Goal: Find specific page/section: Find specific page/section

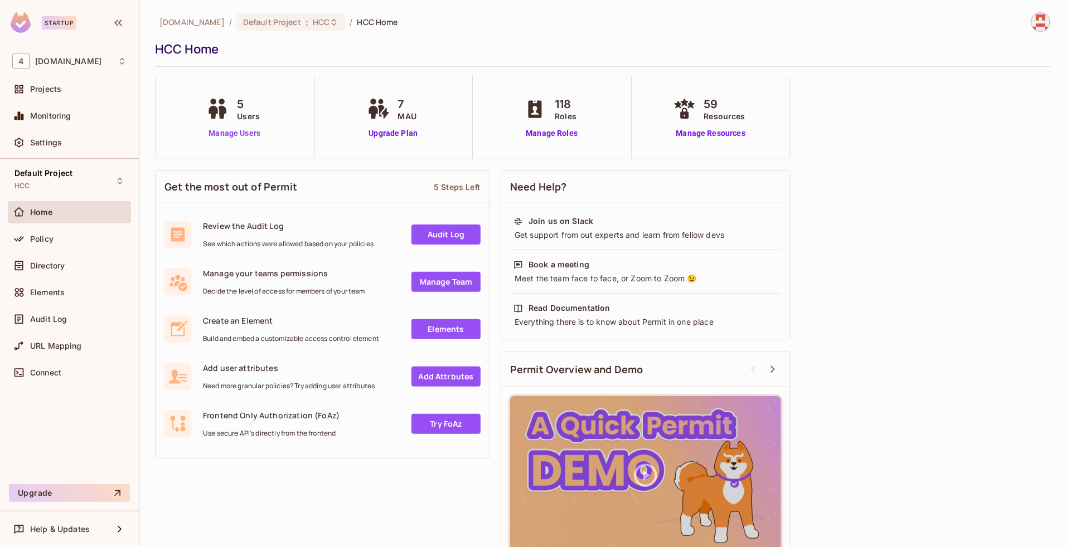
click at [213, 137] on link "Manage Users" at bounding box center [234, 134] width 62 height 12
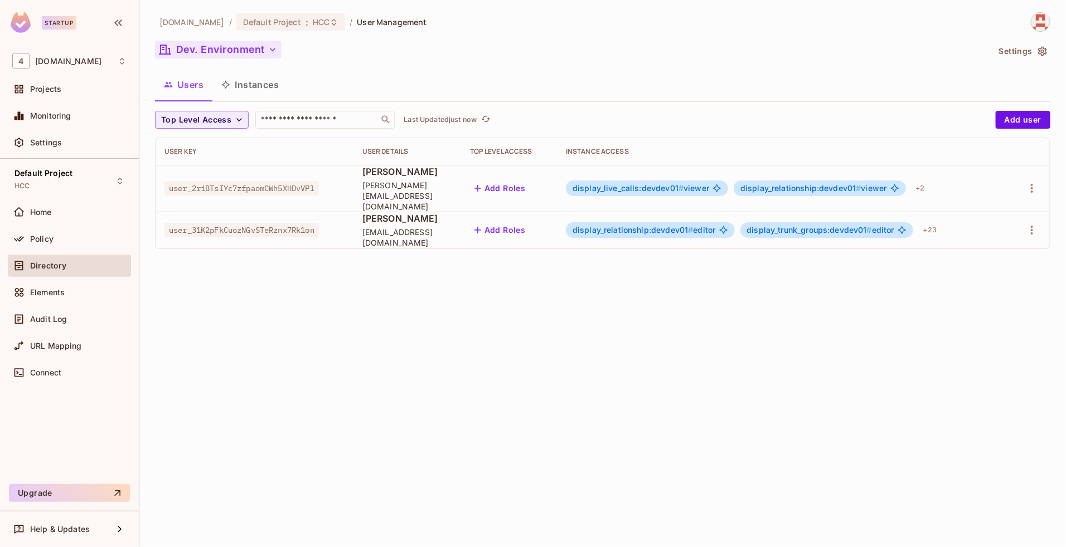
click at [240, 49] on button "Dev. Environment" at bounding box center [218, 50] width 127 height 18
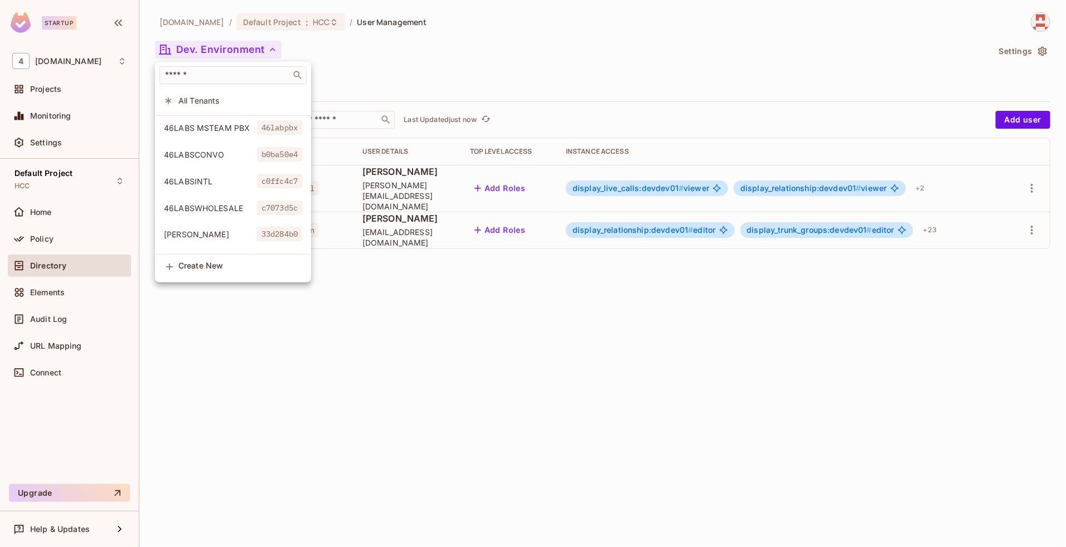
click at [426, 349] on div at bounding box center [533, 273] width 1066 height 547
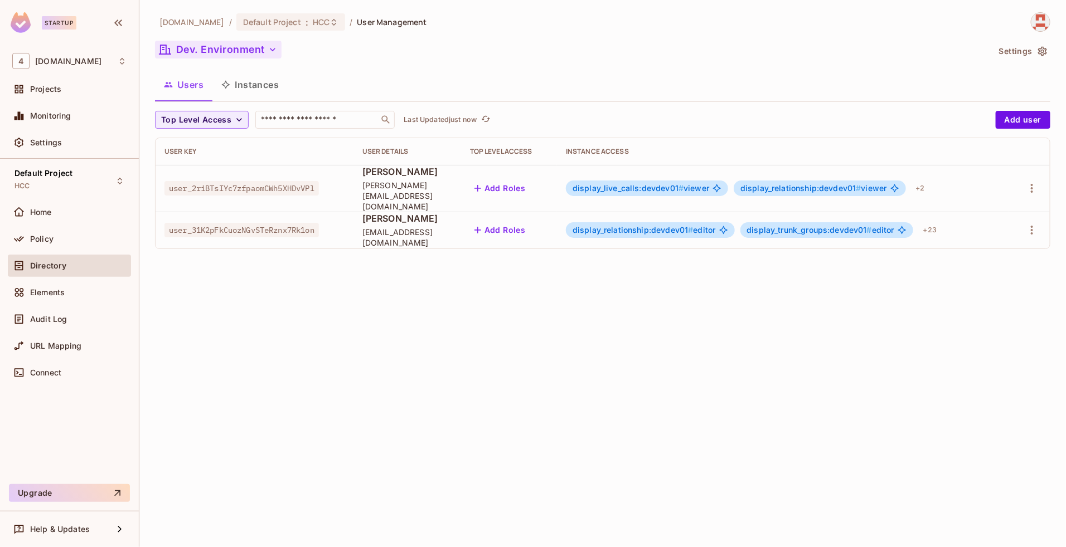
click at [229, 46] on button "Dev. Environment" at bounding box center [218, 50] width 127 height 18
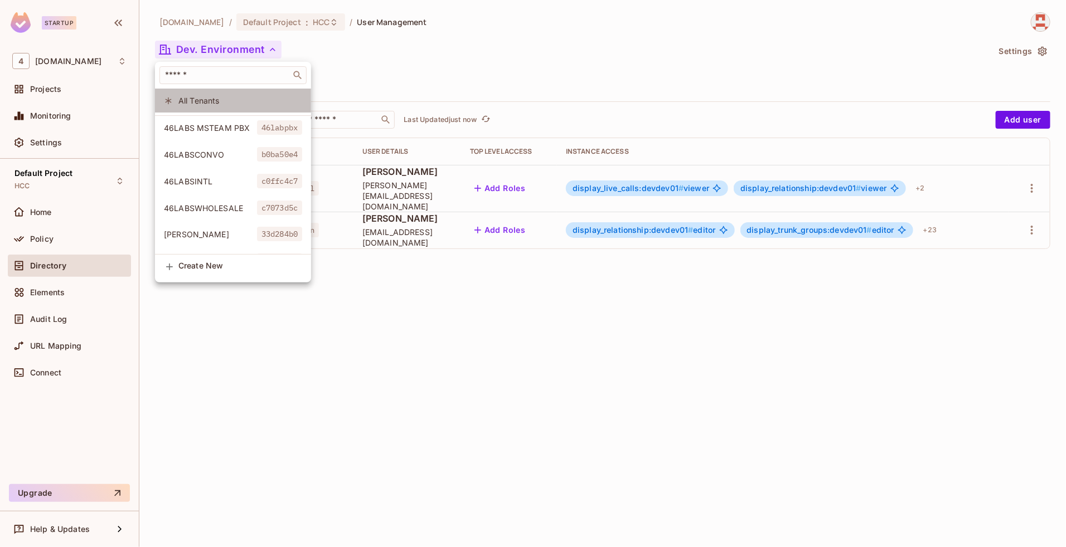
click at [196, 106] on li "All Tenants" at bounding box center [233, 101] width 156 height 24
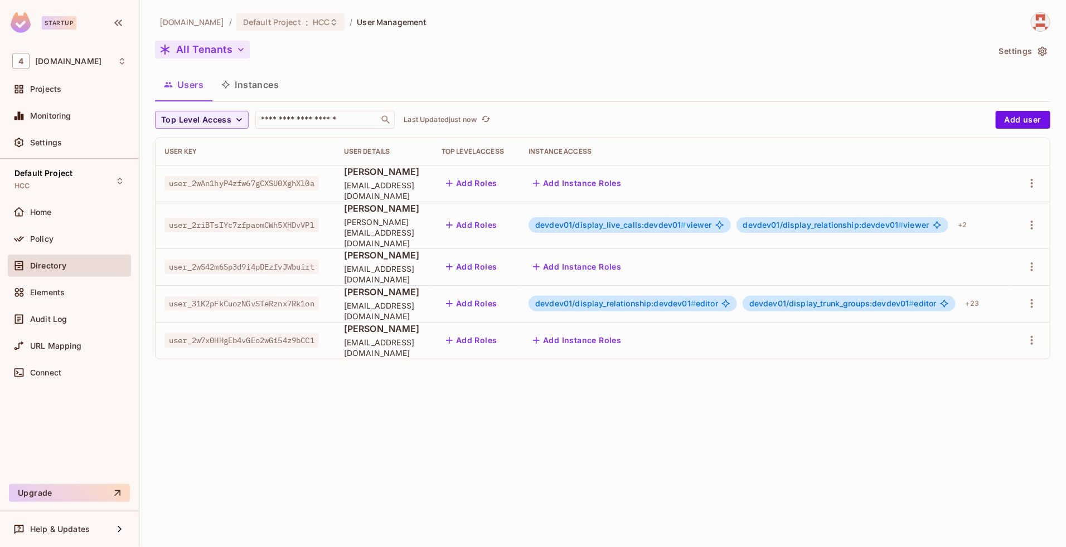
click at [216, 54] on button "All Tenants" at bounding box center [202, 50] width 95 height 18
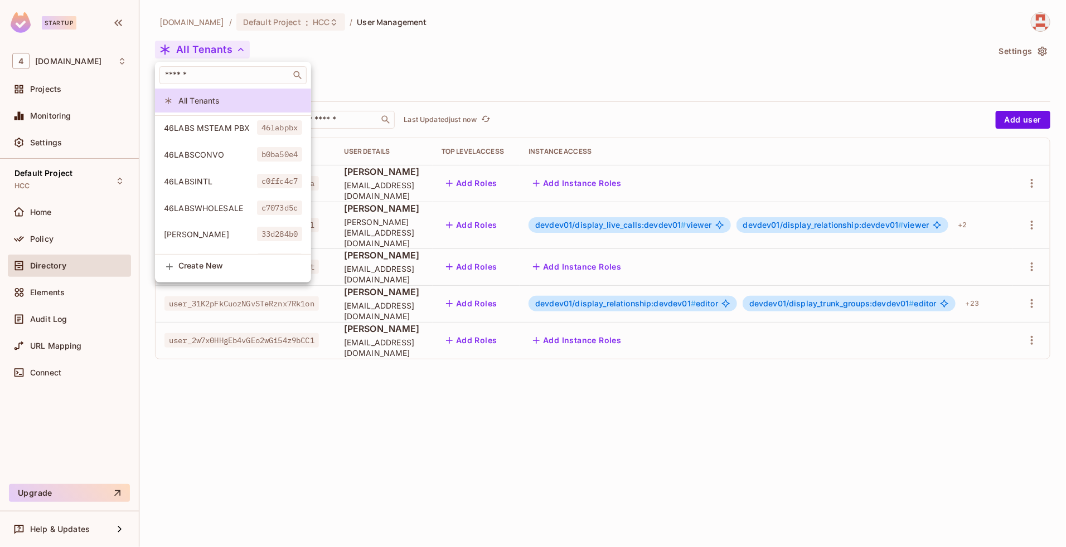
click at [216, 54] on div at bounding box center [533, 273] width 1066 height 547
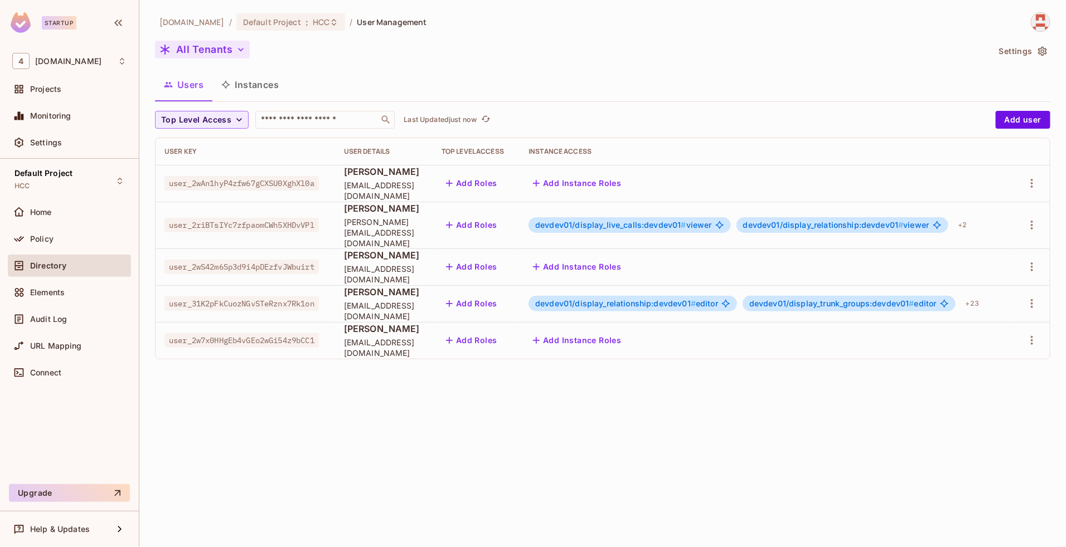
click at [216, 54] on button "All Tenants" at bounding box center [202, 50] width 95 height 18
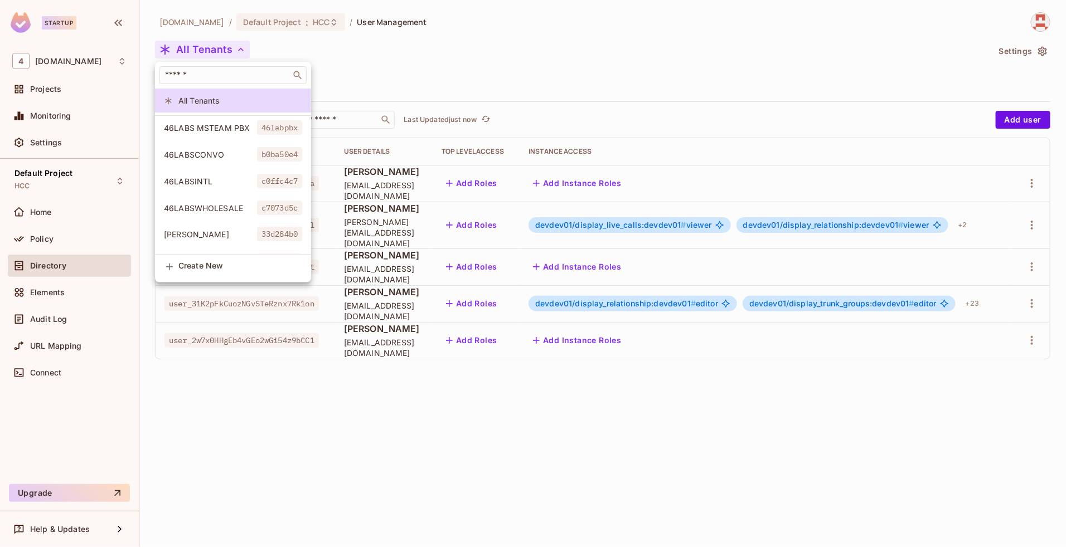
click at [216, 54] on div at bounding box center [533, 273] width 1066 height 547
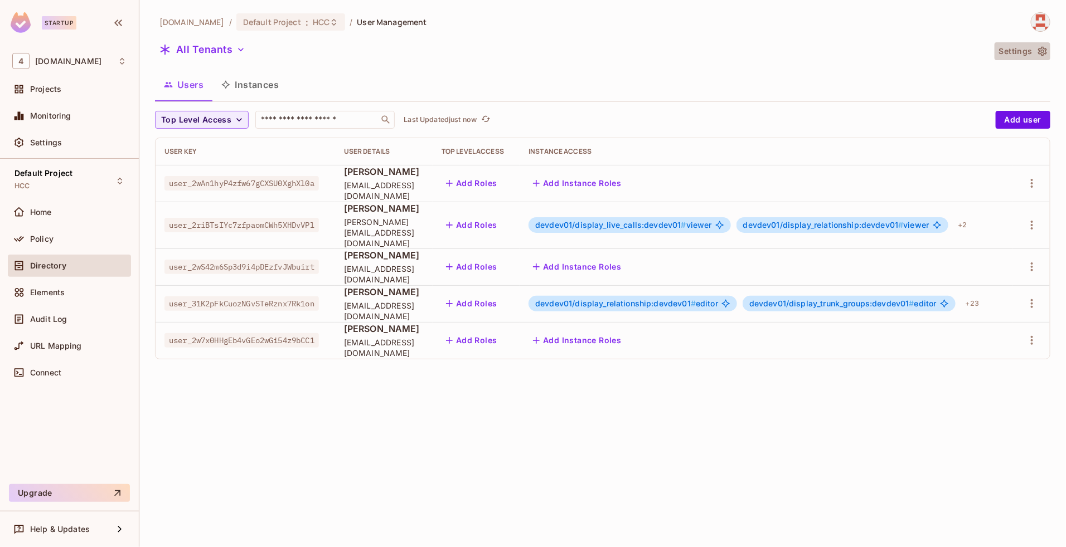
click at [1041, 52] on icon "button" at bounding box center [1042, 51] width 9 height 9
click at [664, 57] on div "All Tenants" at bounding box center [572, 51] width 834 height 21
click at [115, 531] on icon at bounding box center [119, 529] width 13 height 13
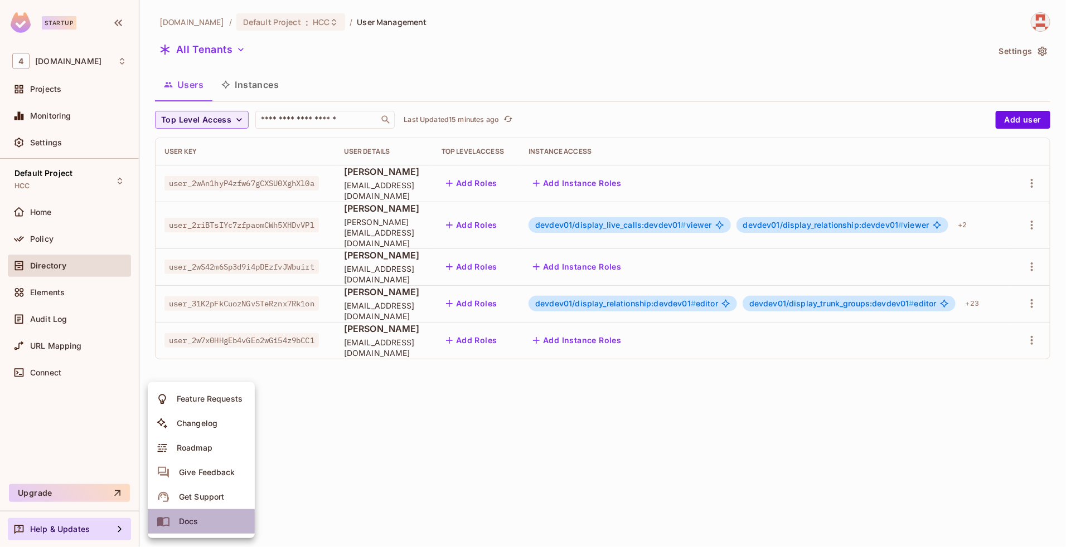
click at [177, 517] on span "Docs" at bounding box center [189, 522] width 26 height 18
